Goal: Check status: Check status

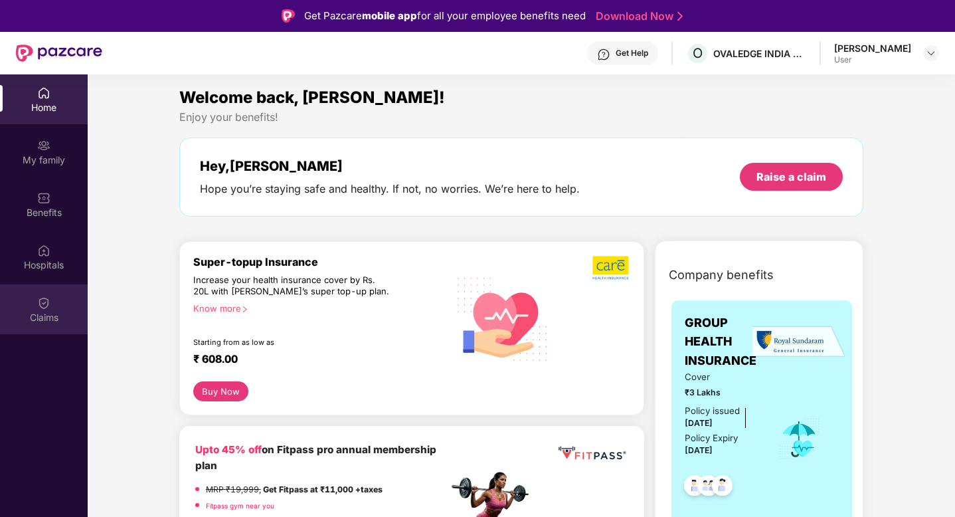
click at [49, 311] on div "Claims" at bounding box center [44, 317] width 88 height 13
